Goal: Task Accomplishment & Management: Use online tool/utility

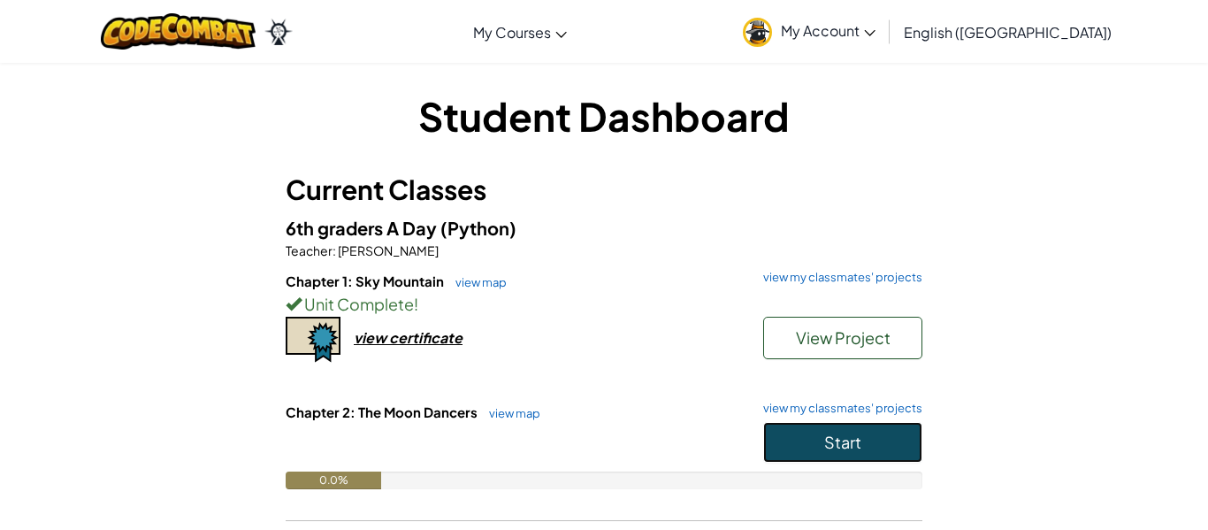
click at [848, 438] on span "Start" at bounding box center [843, 442] width 37 height 20
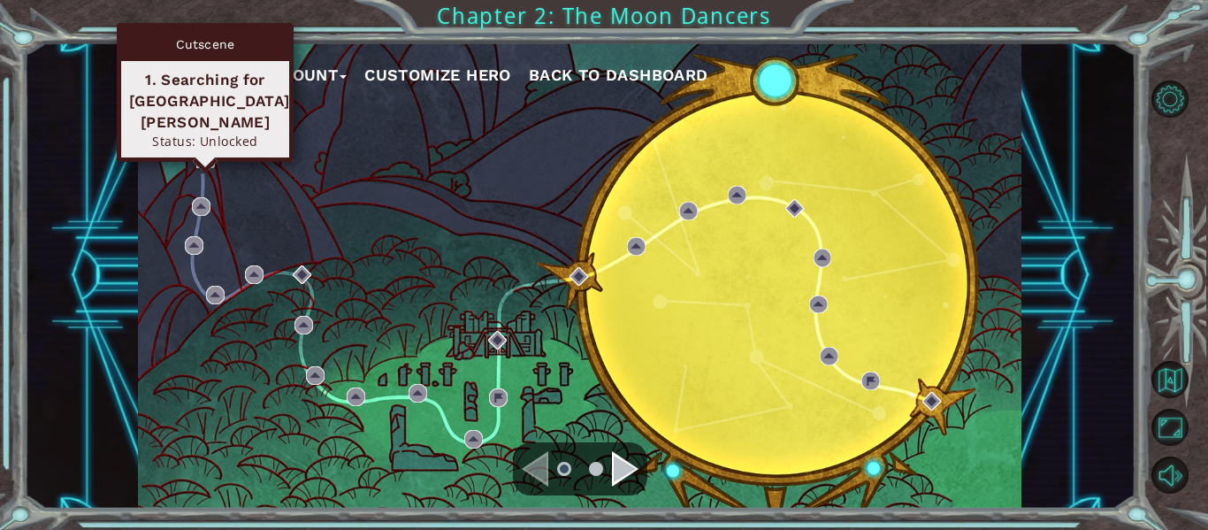
click at [210, 156] on img at bounding box center [205, 159] width 19 height 19
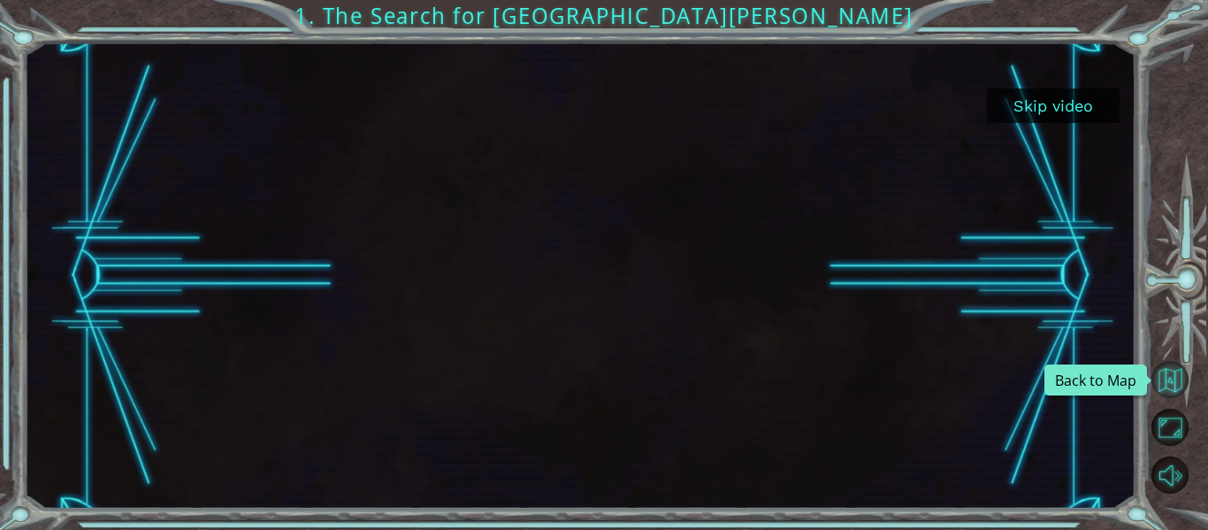
click at [1170, 383] on button "Back to Map" at bounding box center [1170, 379] width 37 height 37
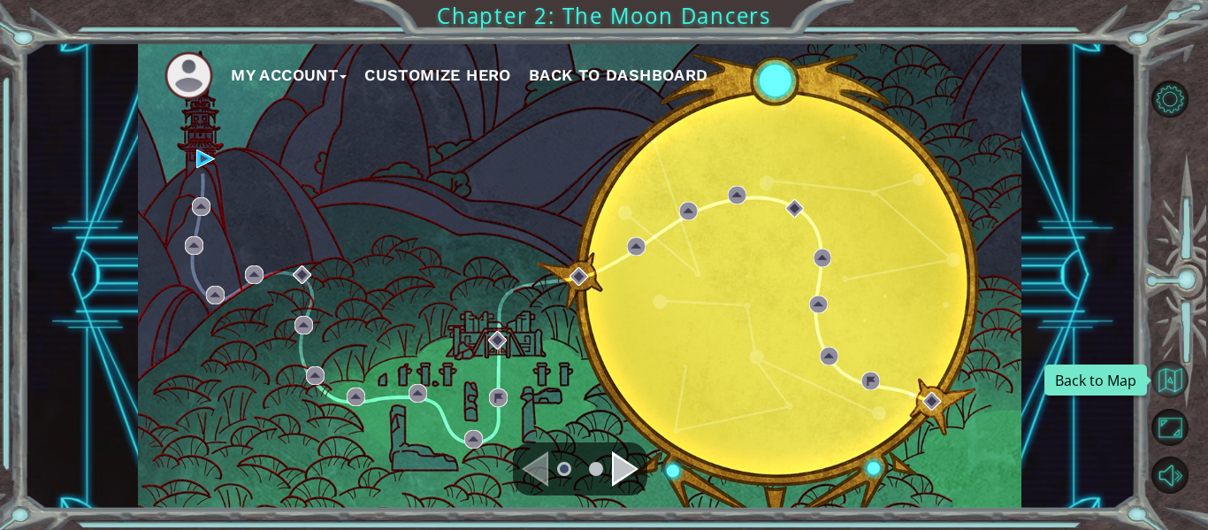
click at [1169, 364] on button "Back to Map" at bounding box center [1170, 379] width 37 height 37
click at [1162, 369] on button "Back to Map" at bounding box center [1170, 379] width 37 height 37
click at [1116, 353] on div "My Account Customize Hero Back to Dashboard" at bounding box center [580, 275] width 1112 height 466
click at [624, 463] on div "Navigate to the next page" at bounding box center [625, 468] width 27 height 35
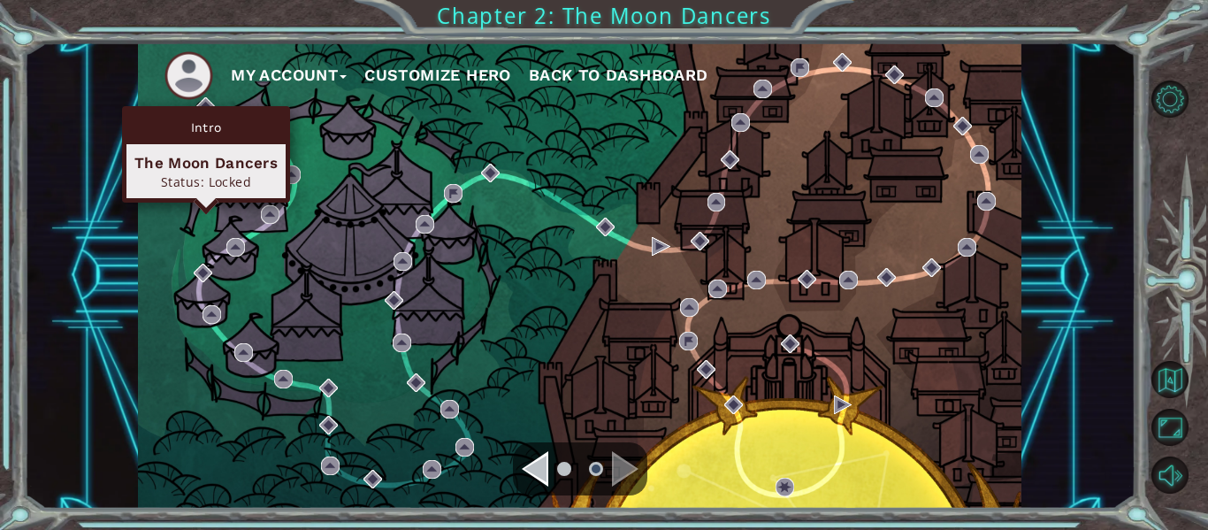
click at [207, 110] on div "Intro The Moon Dancers Status: Locked" at bounding box center [206, 154] width 168 height 96
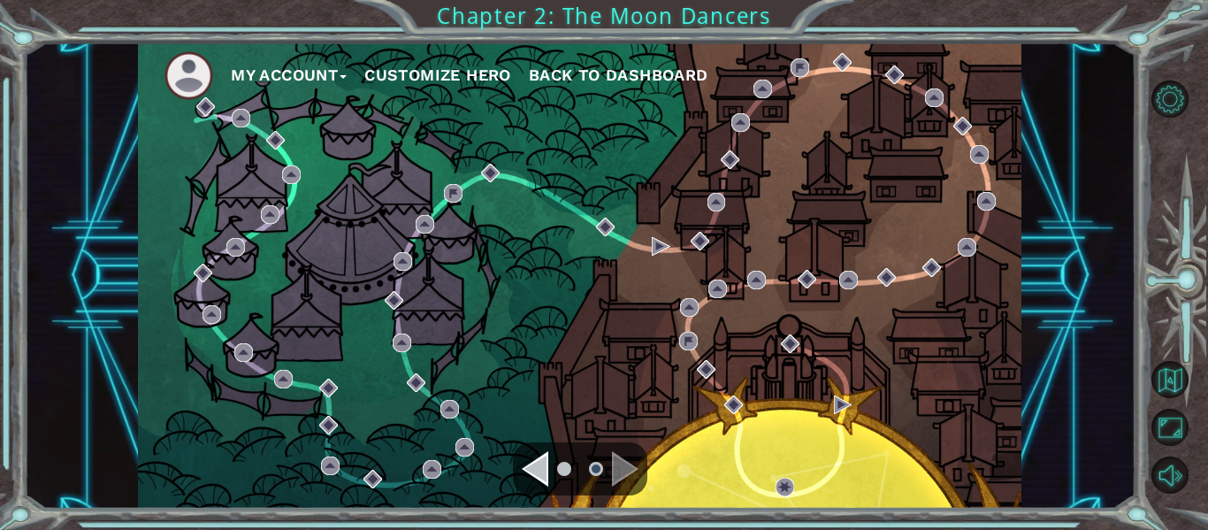
click at [1206, 213] on div at bounding box center [1182, 287] width 54 height 424
click at [1175, 392] on button "Back to Map" at bounding box center [1170, 379] width 37 height 37
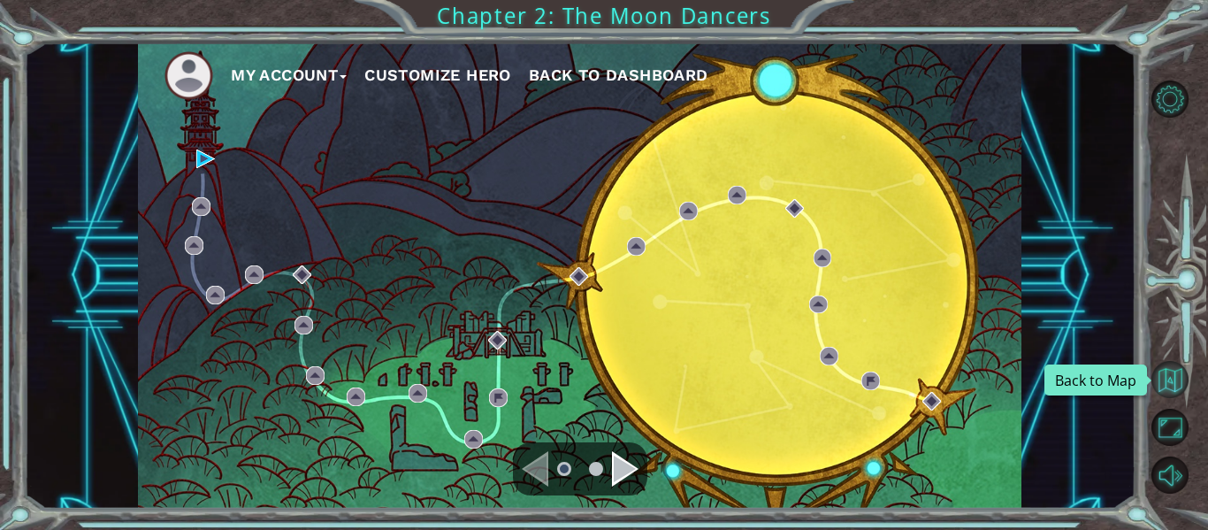
click at [1156, 373] on button "Back to Map" at bounding box center [1170, 379] width 37 height 37
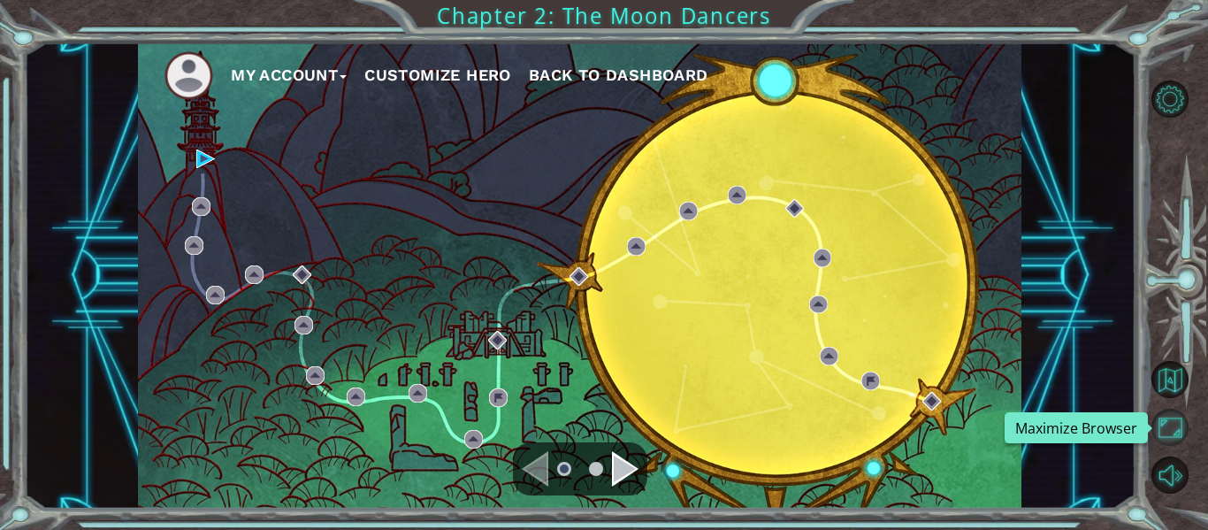
click at [1172, 421] on button "Maximize Browser" at bounding box center [1170, 427] width 37 height 37
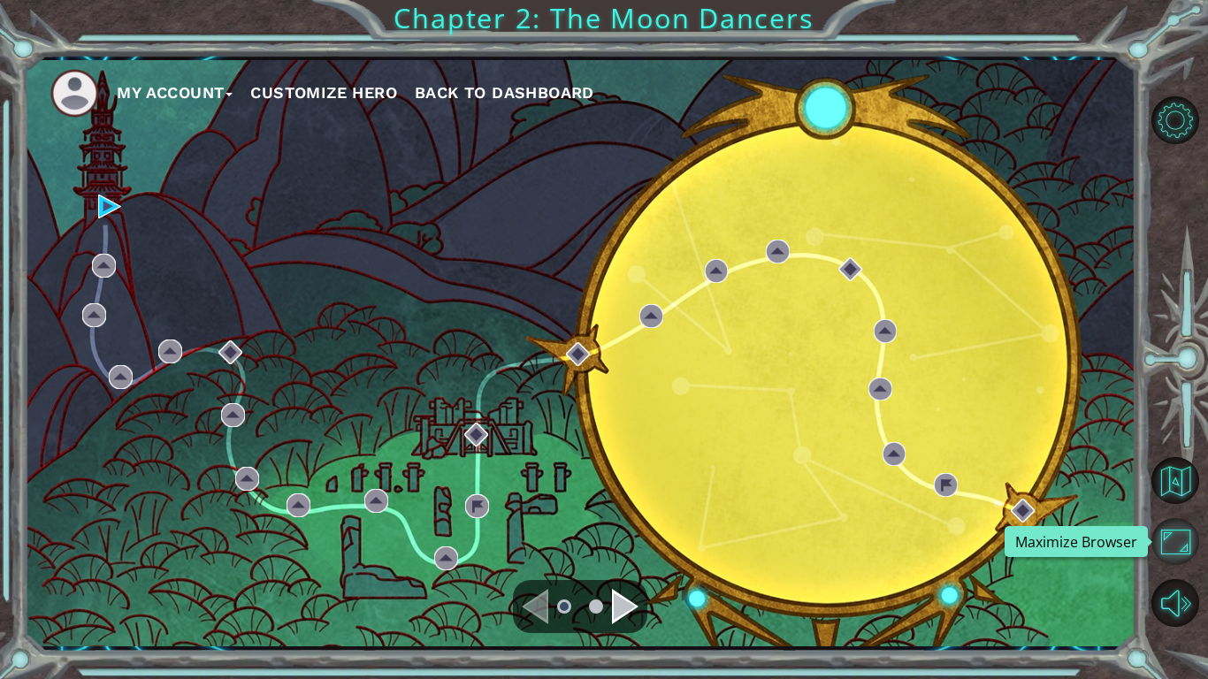
click at [1172, 528] on button "Maximize Browser" at bounding box center [1176, 542] width 48 height 48
